Goal: Information Seeking & Learning: Learn about a topic

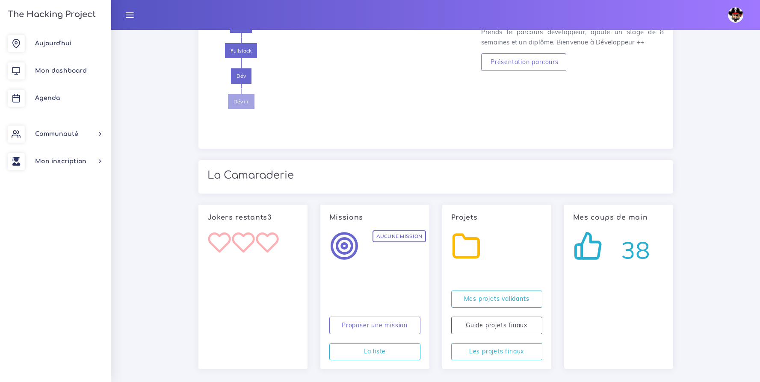
scroll to position [815, 0]
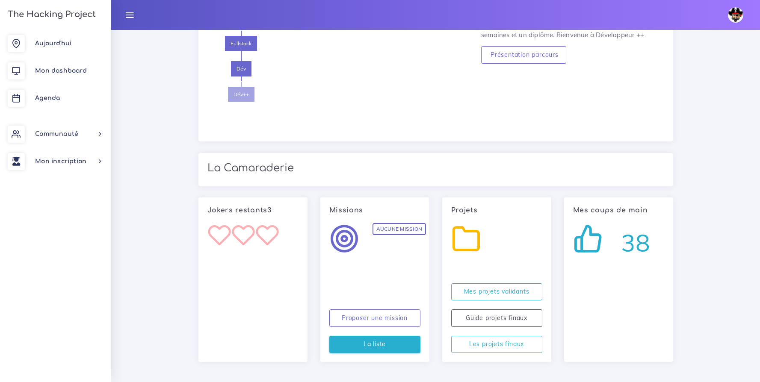
click at [381, 347] on link "La liste" at bounding box center [374, 345] width 91 height 18
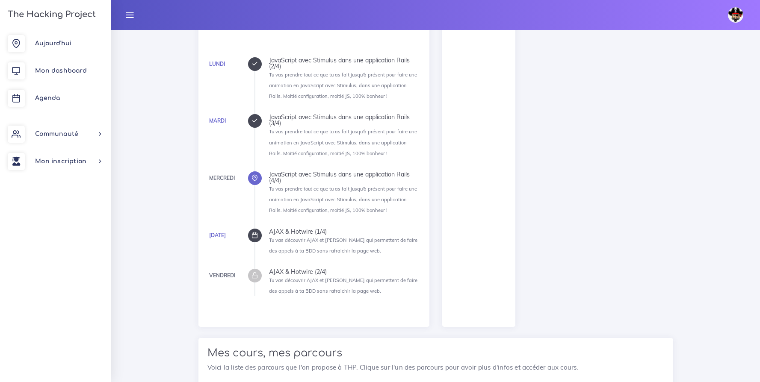
scroll to position [0, 0]
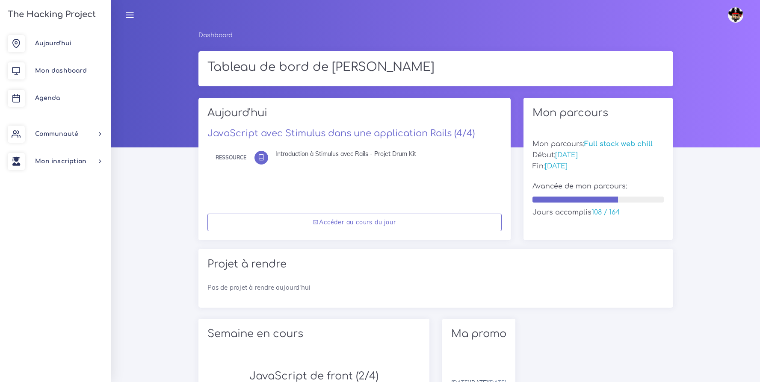
click at [129, 16] on icon at bounding box center [129, 14] width 9 height 9
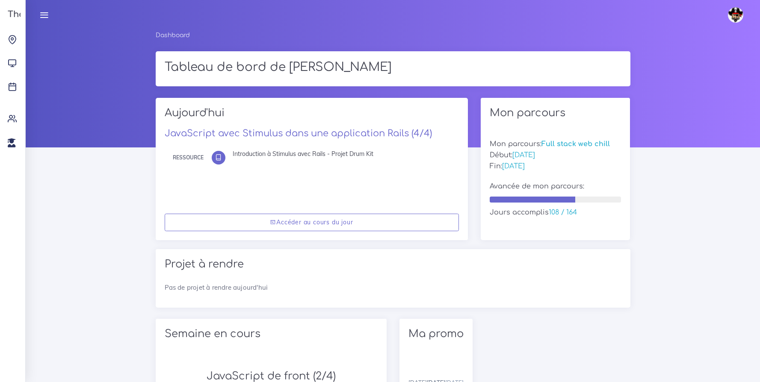
click at [46, 17] on icon at bounding box center [43, 14] width 9 height 9
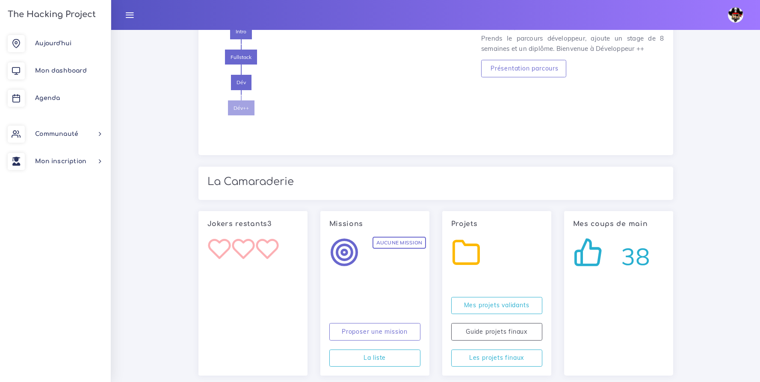
scroll to position [815, 0]
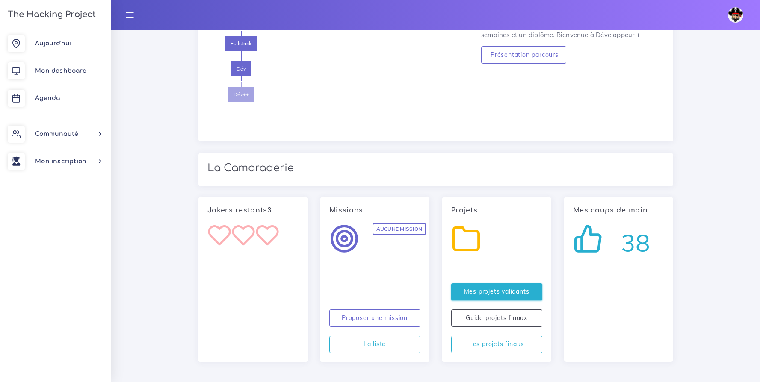
click at [484, 289] on link "Mes projets validants" at bounding box center [496, 293] width 91 height 18
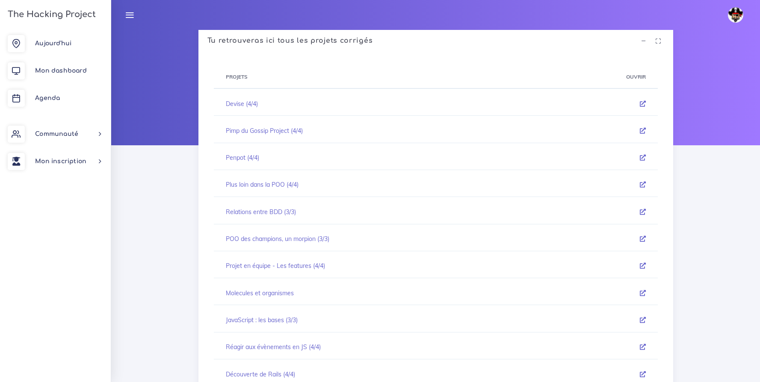
scroll to position [3, 0]
click at [245, 130] on link "Pimp du Gossip Project (4/4)" at bounding box center [264, 130] width 77 height 8
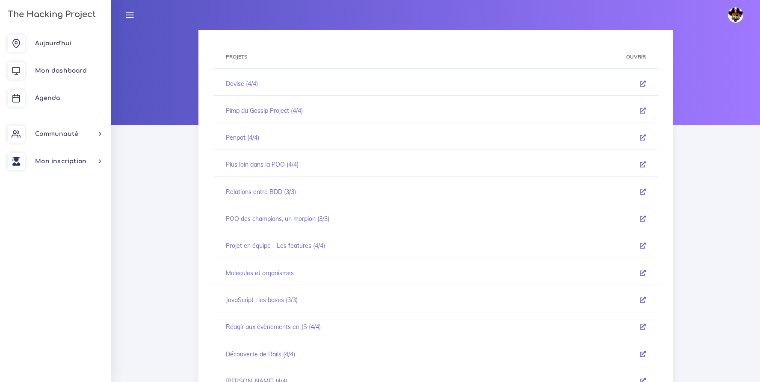
scroll to position [70, 0]
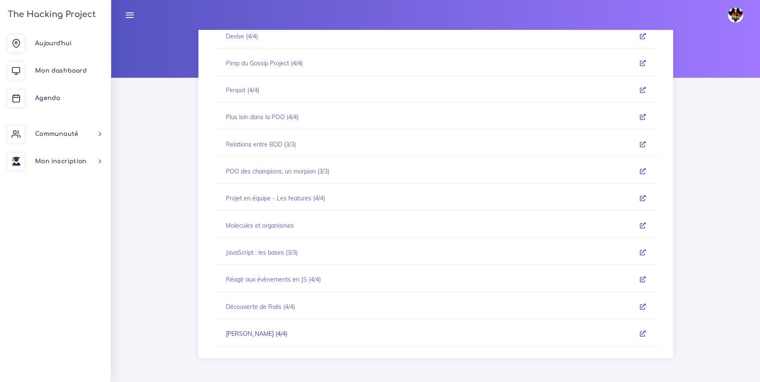
click at [261, 330] on link "[PERSON_NAME] (4/4)" at bounding box center [257, 334] width 62 height 8
click at [238, 91] on link "Penpot (4/4)" at bounding box center [242, 90] width 33 height 8
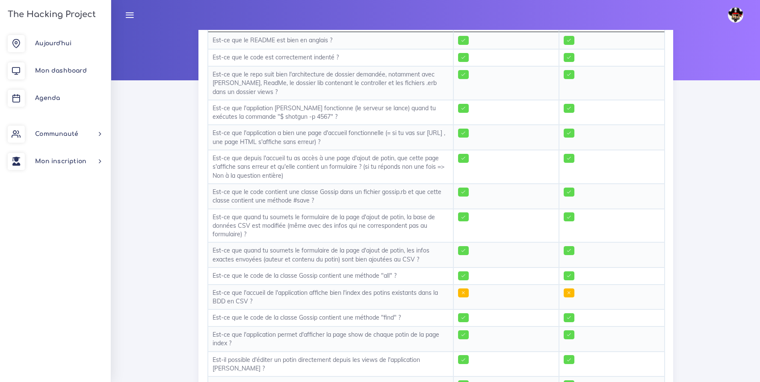
scroll to position [79, 0]
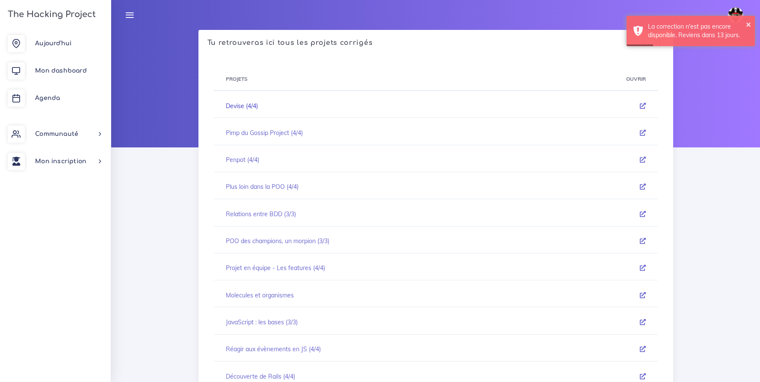
click at [254, 107] on link "Devise (4/4)" at bounding box center [242, 106] width 32 height 8
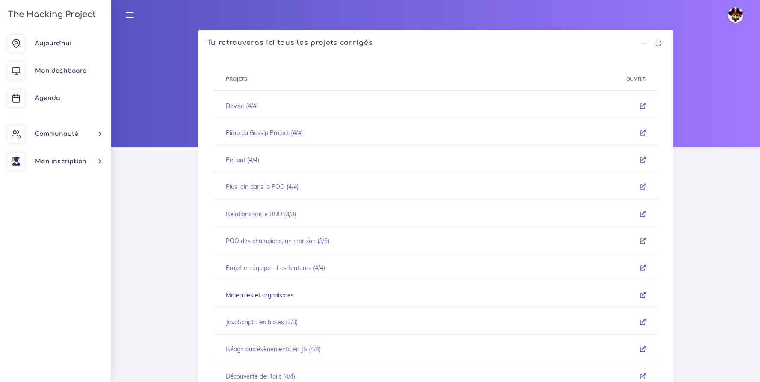
click at [273, 295] on link "Molecules et organismes" at bounding box center [260, 296] width 68 height 8
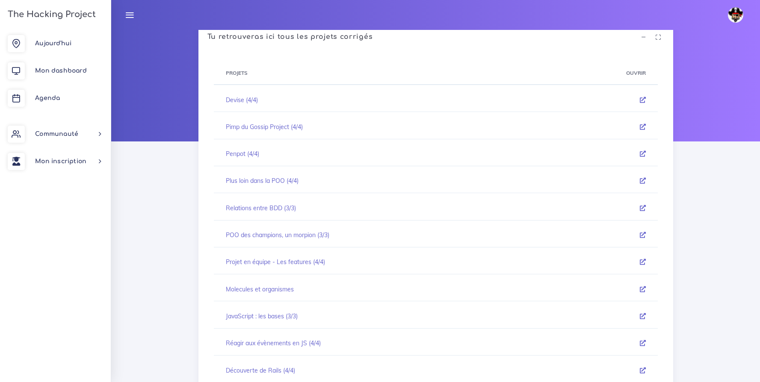
scroll to position [14, 0]
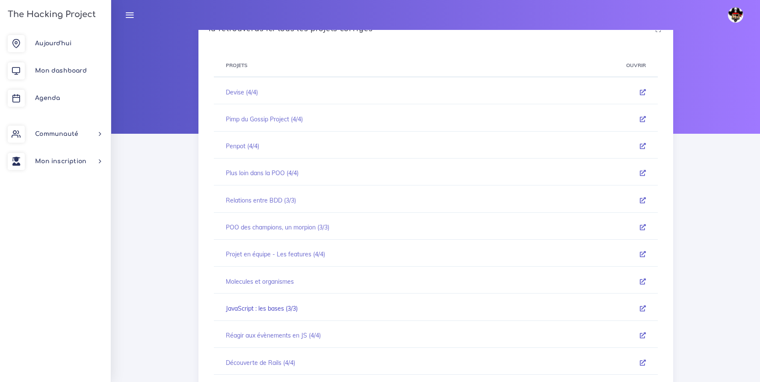
click at [278, 307] on link "JavaScript : les bases (3/3)" at bounding box center [262, 309] width 72 height 8
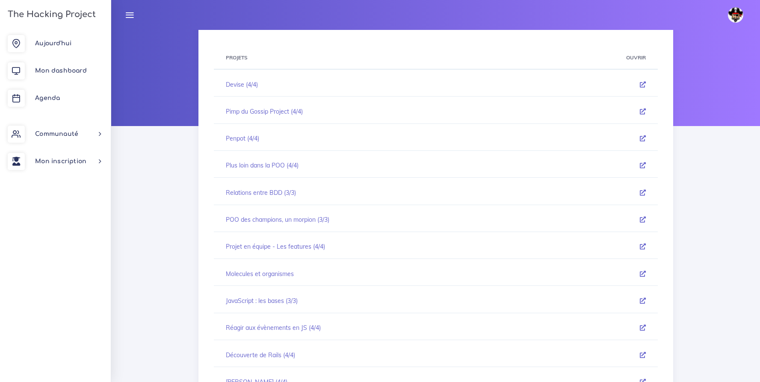
scroll to position [70, 0]
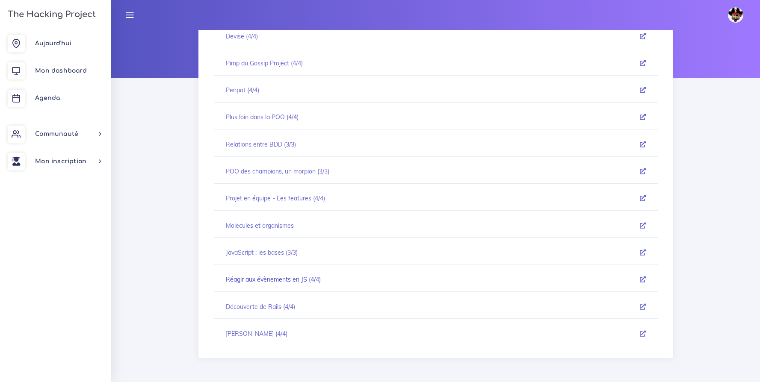
click at [258, 280] on link "Réagir aux évènements en JS (4/4)" at bounding box center [273, 280] width 95 height 8
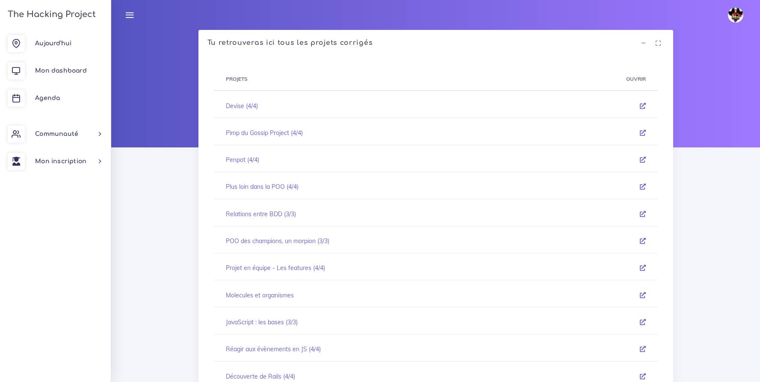
scroll to position [0, 0]
click at [244, 135] on link "Pimp du Gossip Project (4/4)" at bounding box center [264, 133] width 77 height 8
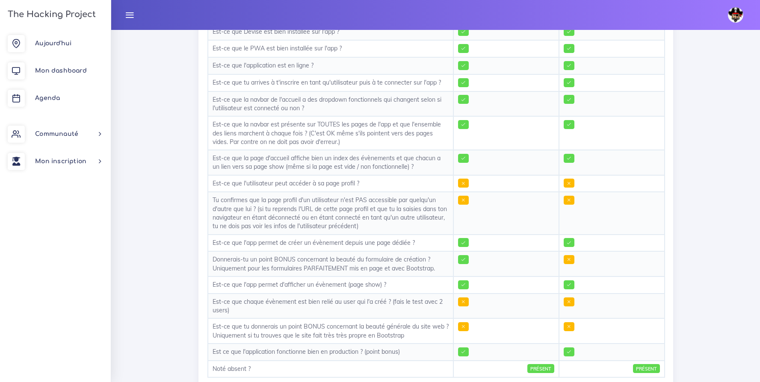
scroll to position [198, 0]
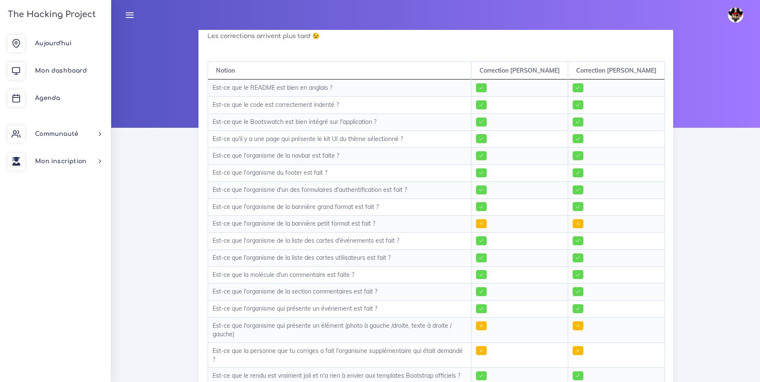
scroll to position [57, 0]
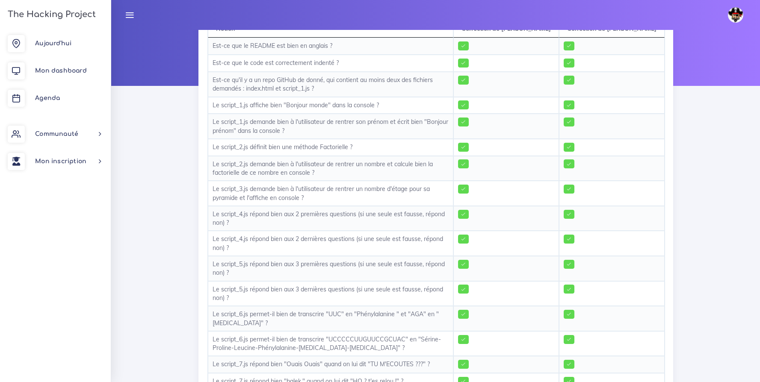
scroll to position [105, 0]
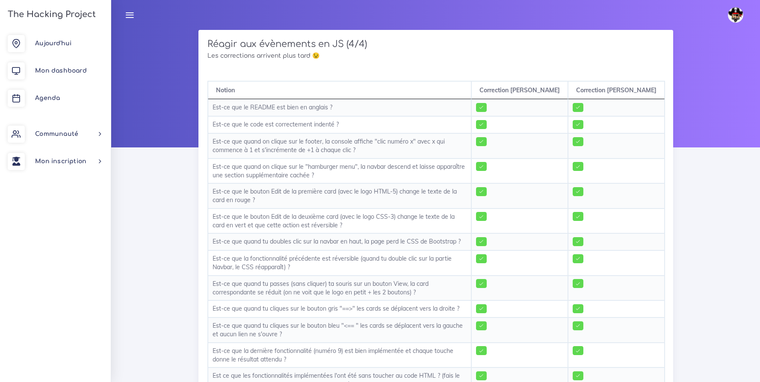
scroll to position [53, 0]
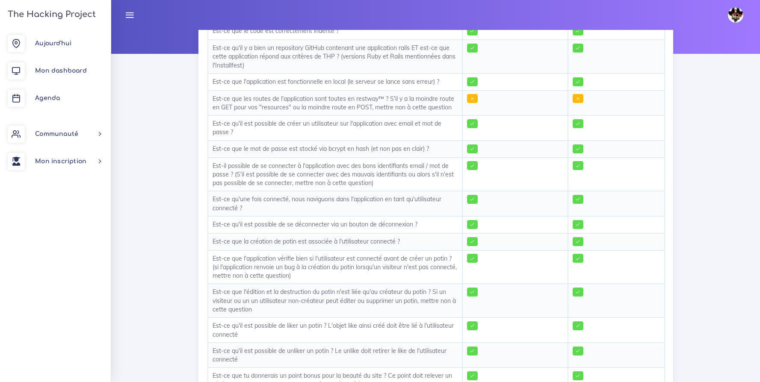
scroll to position [97, 0]
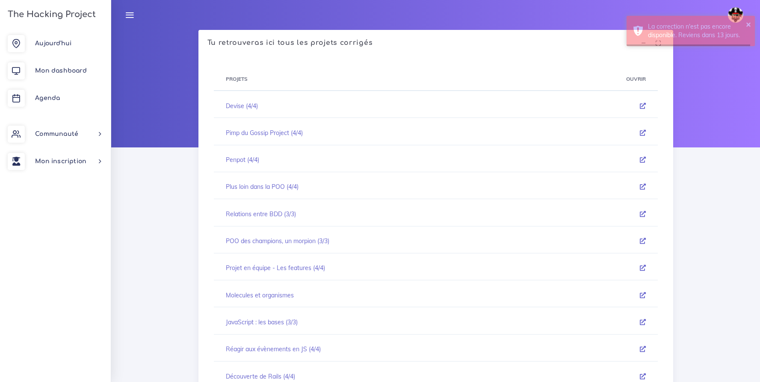
scroll to position [70, 0]
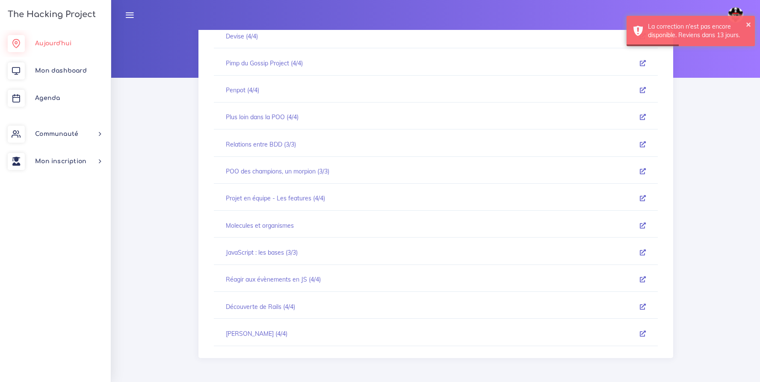
click at [44, 50] on link "Aujourd'hui" at bounding box center [55, 43] width 111 height 27
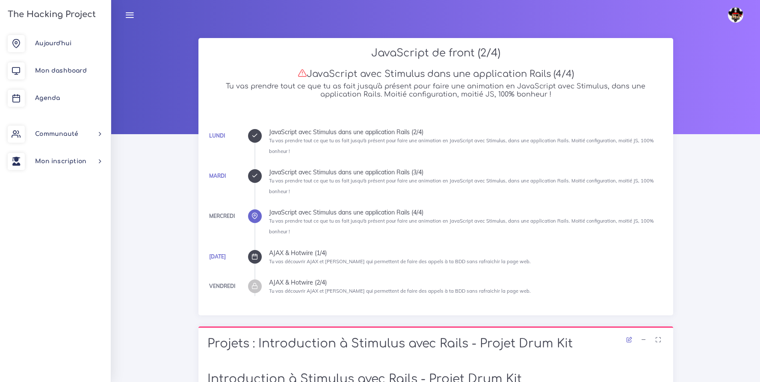
scroll to position [92, 0]
